Goal: Transaction & Acquisition: Obtain resource

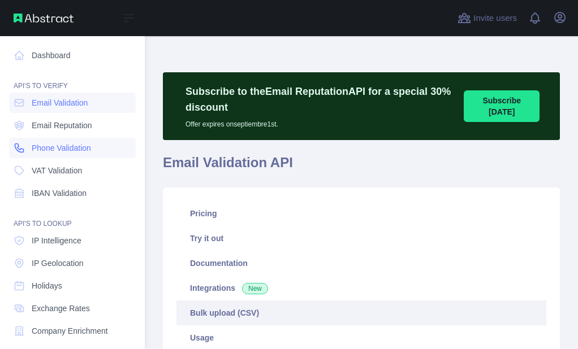
click at [23, 150] on icon at bounding box center [19, 148] width 8 height 8
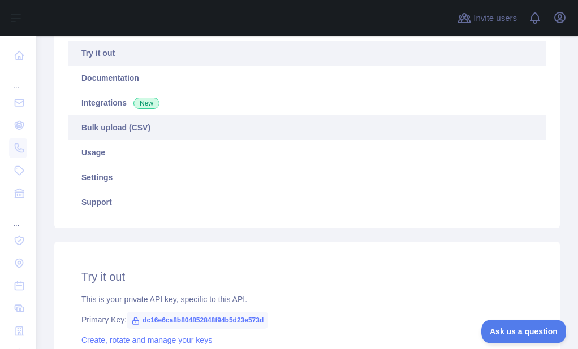
click at [123, 135] on link "Bulk upload (CSV)" at bounding box center [307, 127] width 478 height 25
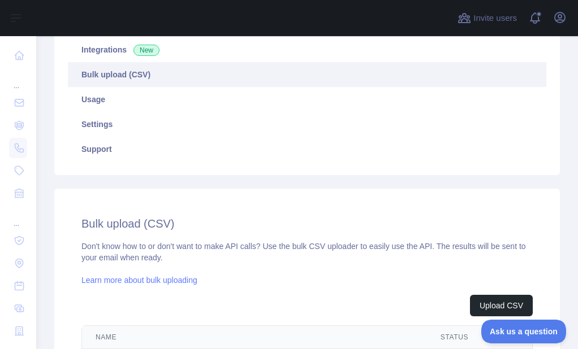
scroll to position [283, 0]
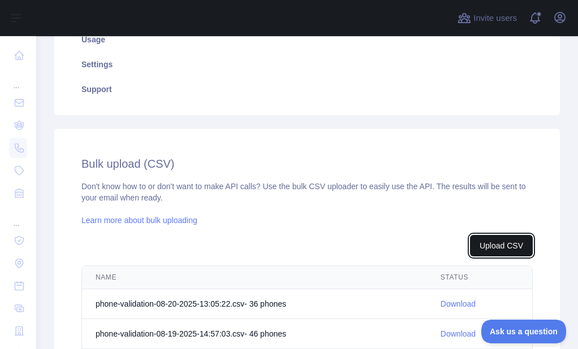
click at [470, 246] on button "Upload CSV" at bounding box center [501, 245] width 63 height 21
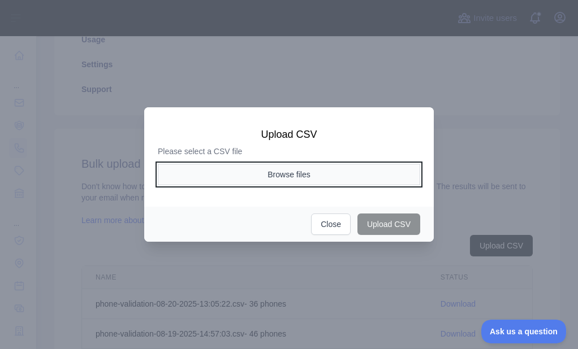
click at [290, 167] on button "Browse files" at bounding box center [289, 174] width 262 height 21
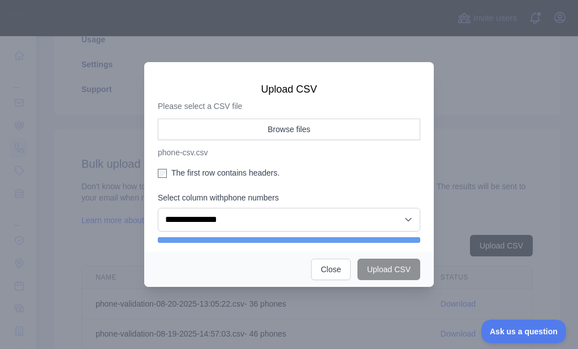
click at [174, 169] on label "The first row contains headers." at bounding box center [289, 172] width 262 height 11
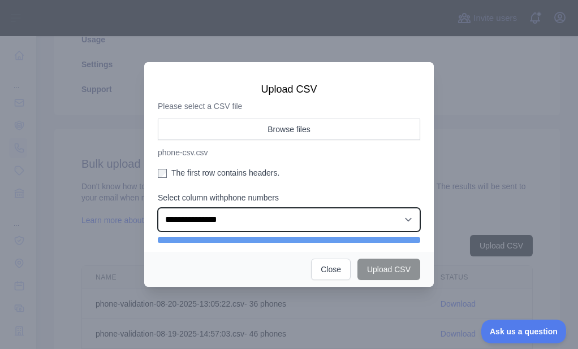
click at [200, 219] on select "**********" at bounding box center [289, 220] width 262 height 24
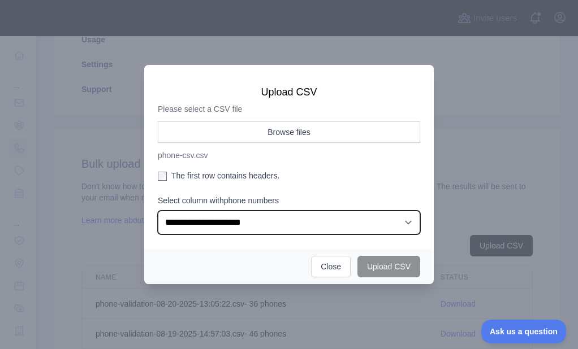
click at [158, 211] on select "**********" at bounding box center [289, 223] width 262 height 24
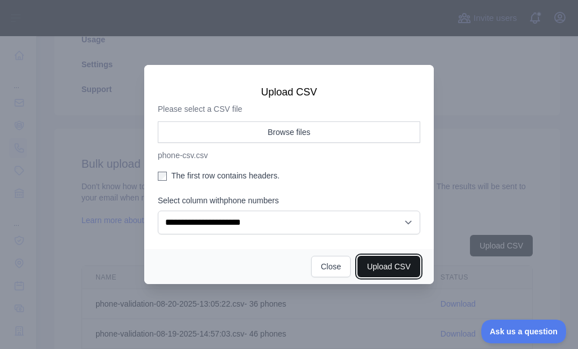
click at [380, 257] on button "Upload CSV" at bounding box center [388, 266] width 63 height 21
select select "**"
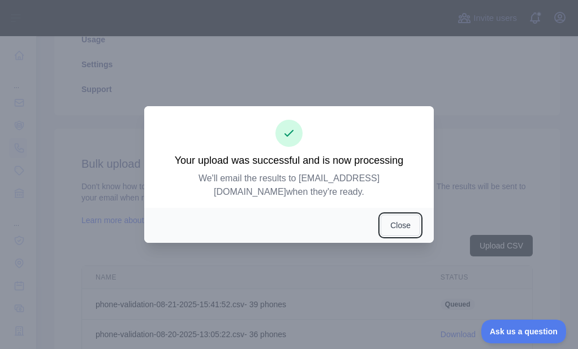
click at [404, 223] on button "Close" at bounding box center [401, 225] width 40 height 21
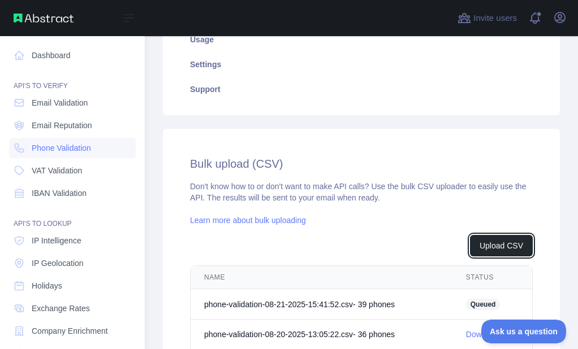
scroll to position [299, 0]
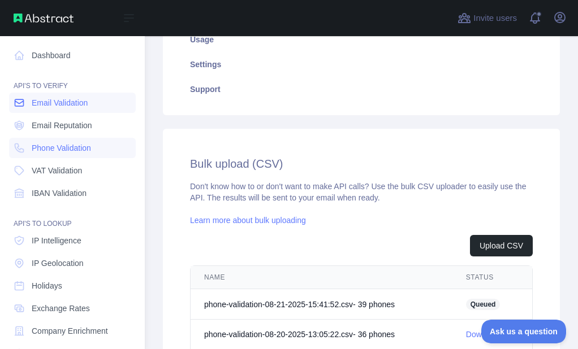
click at [47, 106] on span "Email Validation" at bounding box center [60, 102] width 56 height 11
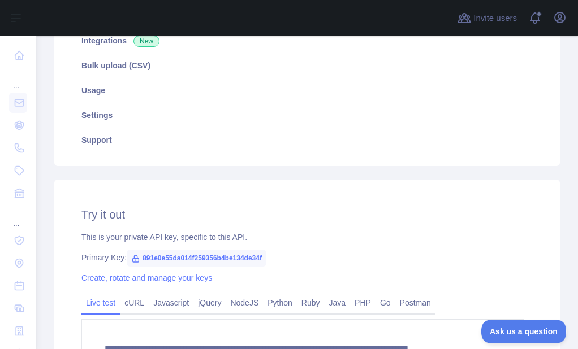
scroll to position [226, 0]
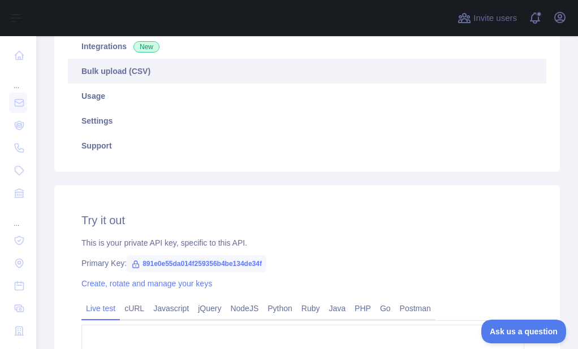
click at [118, 71] on link "Bulk upload (CSV)" at bounding box center [307, 71] width 478 height 25
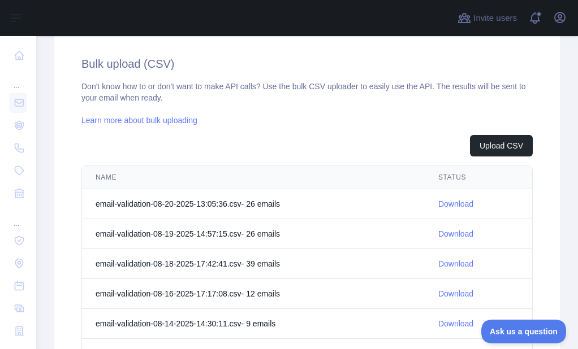
scroll to position [396, 0]
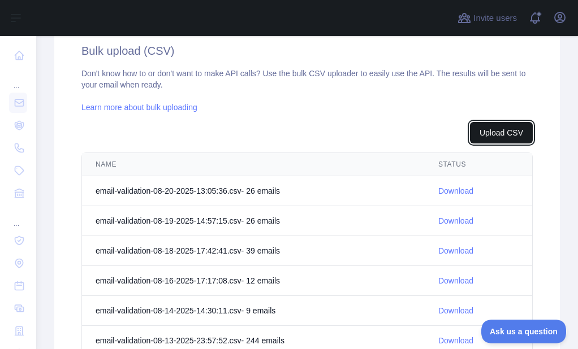
click at [479, 126] on button "Upload CSV" at bounding box center [501, 132] width 63 height 21
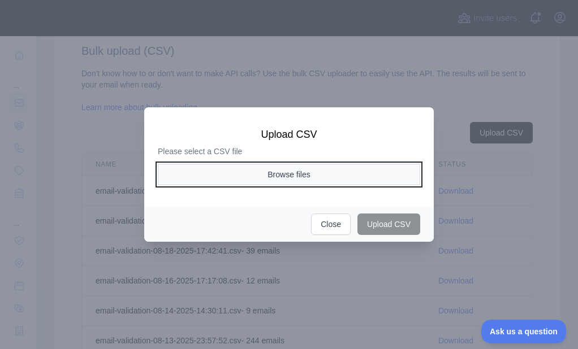
click at [278, 172] on button "Browse files" at bounding box center [289, 174] width 262 height 21
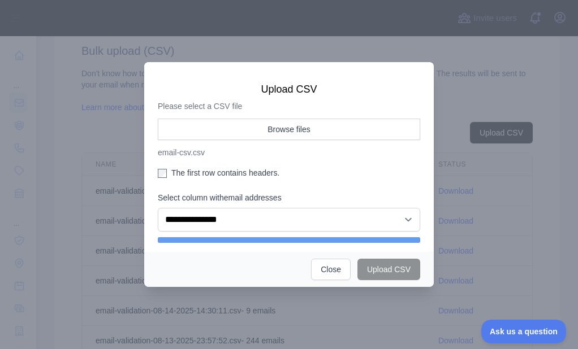
click at [174, 174] on label "The first row contains headers." at bounding box center [289, 172] width 262 height 11
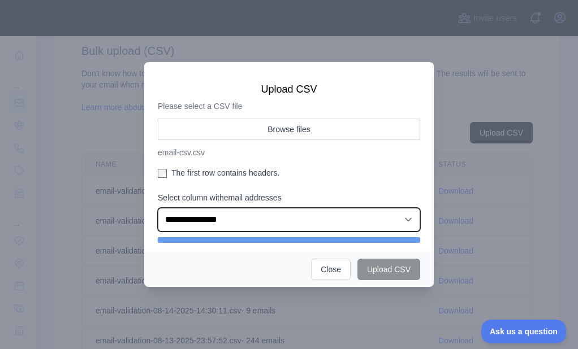
click at [191, 214] on select "**********" at bounding box center [289, 220] width 262 height 24
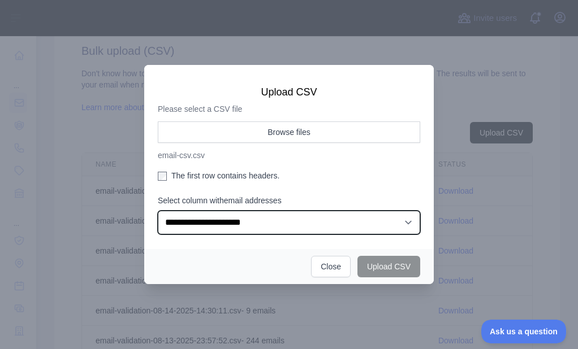
click at [158, 211] on select "**********" at bounding box center [289, 223] width 262 height 24
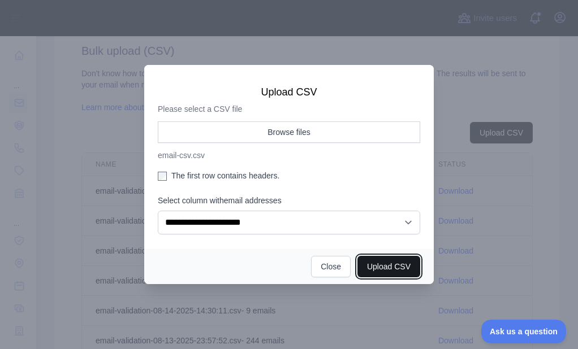
click at [373, 260] on button "Upload CSV" at bounding box center [388, 266] width 63 height 21
select select "**"
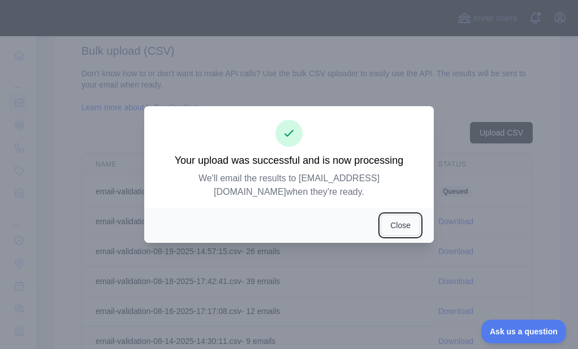
click at [398, 227] on button "Close" at bounding box center [401, 225] width 40 height 21
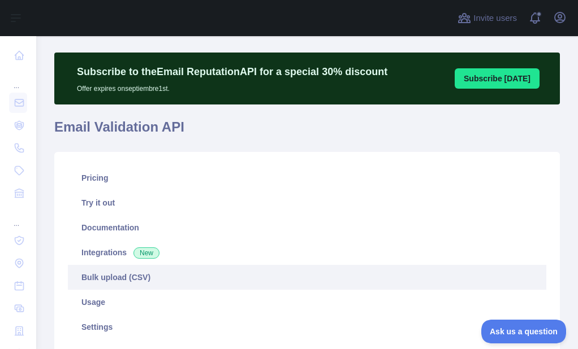
scroll to position [0, 0]
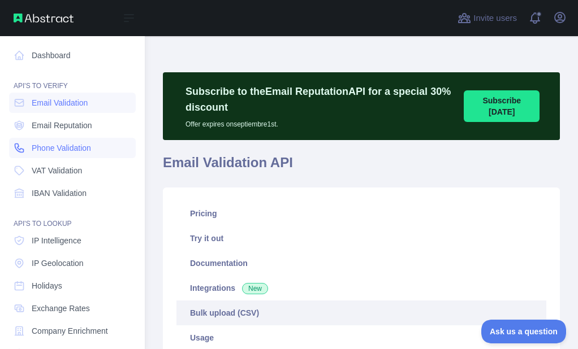
click at [12, 148] on link "Phone Validation" at bounding box center [72, 148] width 127 height 20
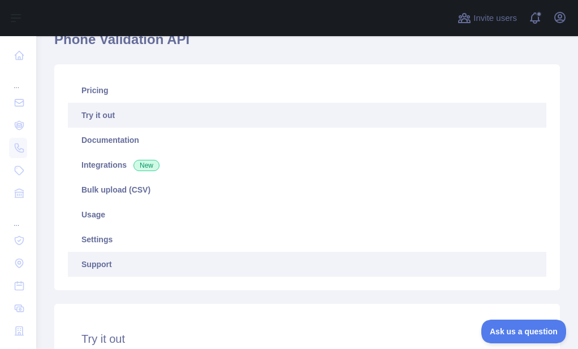
scroll to position [170, 0]
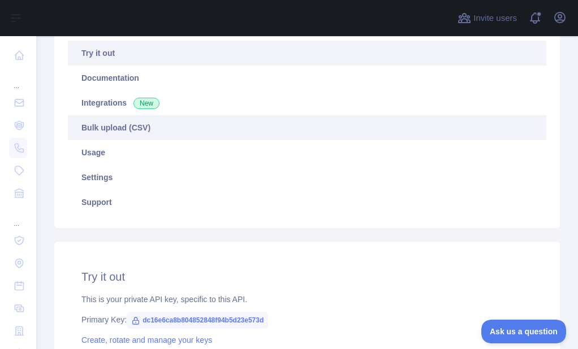
click at [142, 134] on link "Bulk upload (CSV)" at bounding box center [307, 127] width 478 height 25
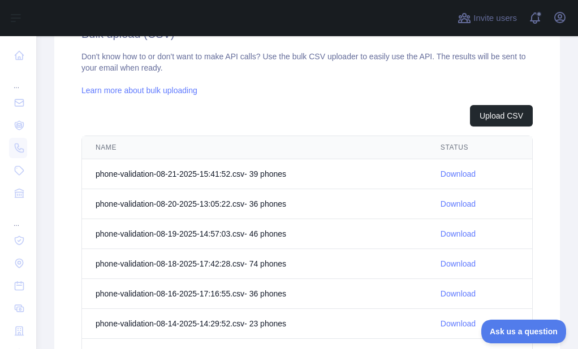
scroll to position [414, 0]
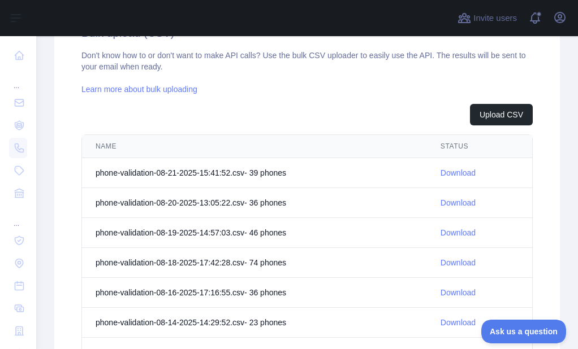
click at [434, 170] on td "Download" at bounding box center [479, 173] width 105 height 30
click at [442, 170] on link "Download" at bounding box center [458, 173] width 35 height 9
click at [428, 170] on td "Download" at bounding box center [479, 173] width 105 height 30
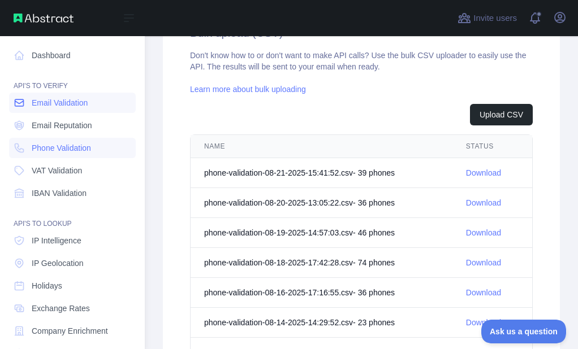
click at [24, 102] on icon at bounding box center [19, 102] width 11 height 11
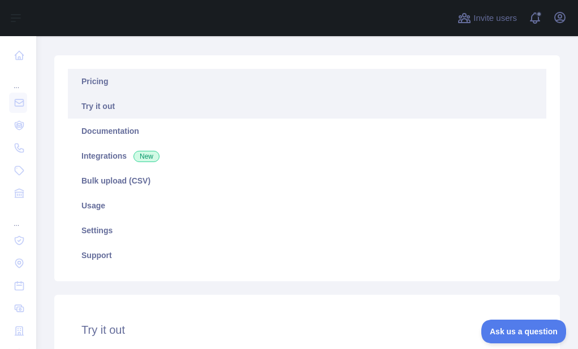
scroll to position [18, 0]
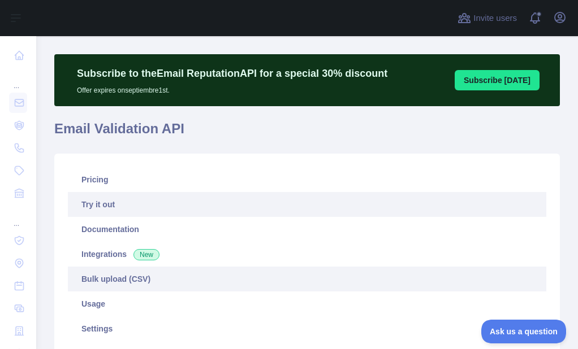
click at [118, 282] on link "Bulk upload (CSV)" at bounding box center [307, 279] width 478 height 25
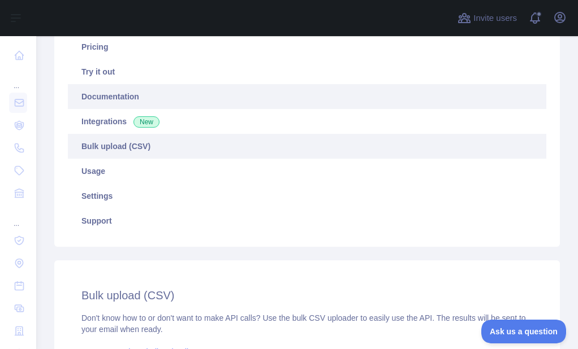
scroll to position [131, 0]
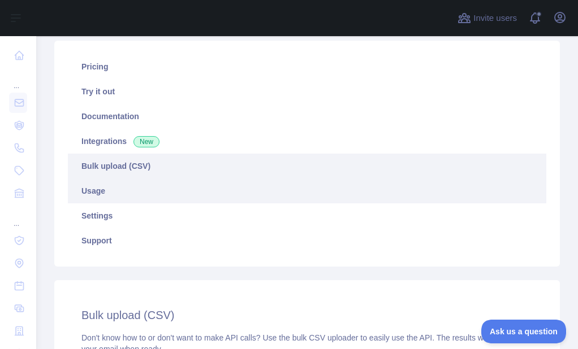
click at [94, 190] on link "Usage" at bounding box center [307, 191] width 478 height 25
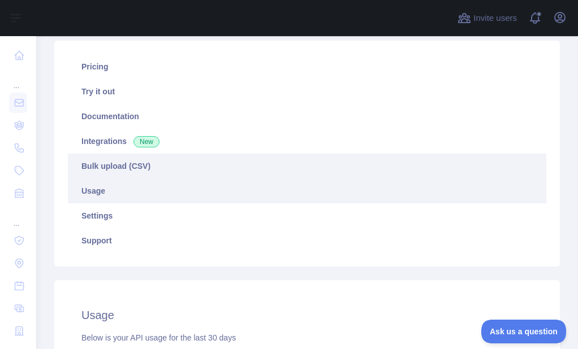
click at [111, 166] on link "Bulk upload (CSV)" at bounding box center [307, 166] width 478 height 25
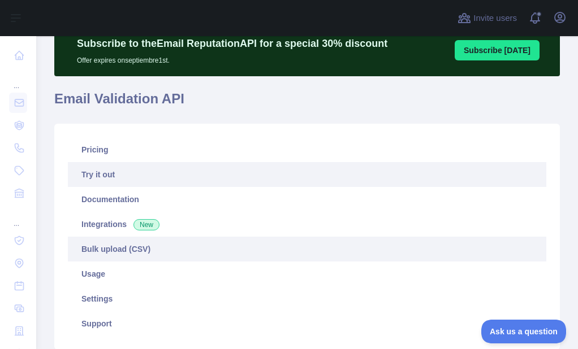
scroll to position [113, 0]
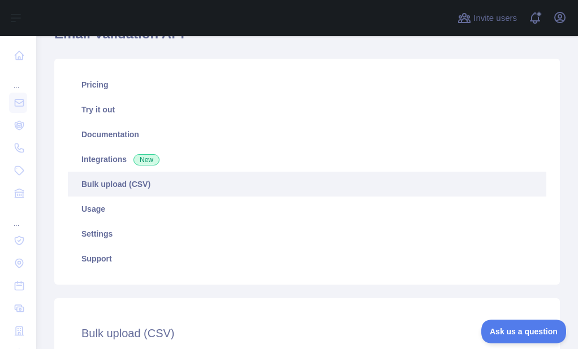
click at [93, 180] on link "Bulk upload (CSV)" at bounding box center [307, 184] width 478 height 25
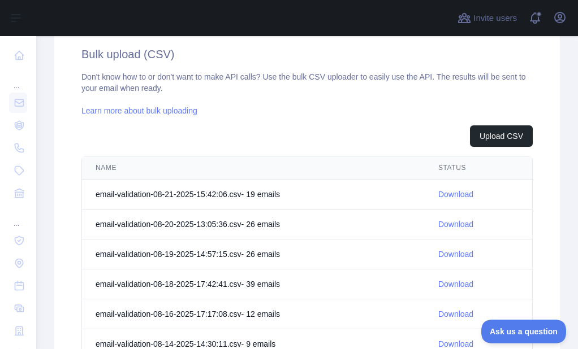
scroll to position [396, 0]
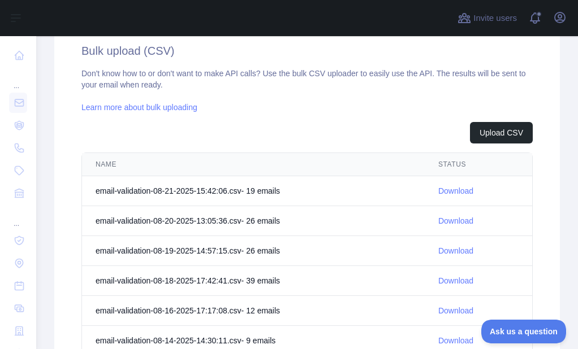
click at [438, 194] on link "Download" at bounding box center [455, 191] width 35 height 9
